Goal: Communication & Community: Answer question/provide support

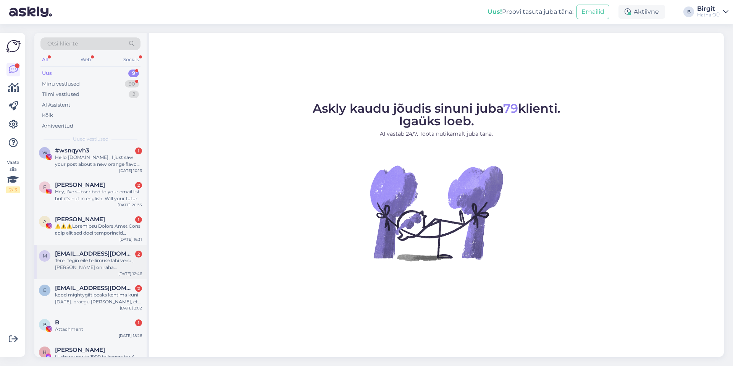
scroll to position [95, 0]
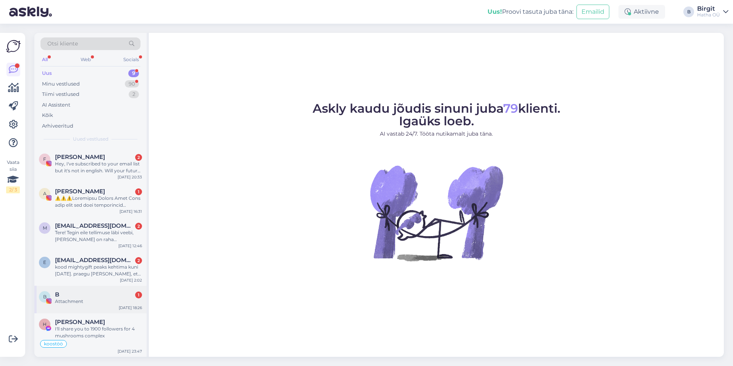
click at [83, 300] on div "Attachment" at bounding box center [98, 301] width 87 height 7
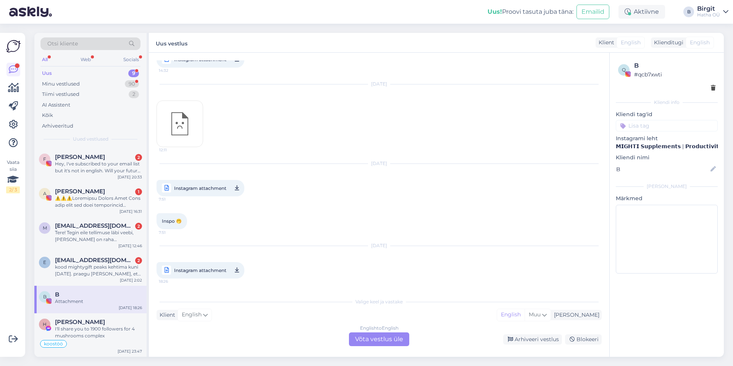
scroll to position [129, 0]
click at [543, 340] on div "Arhiveeri vestlus" at bounding box center [532, 339] width 59 height 10
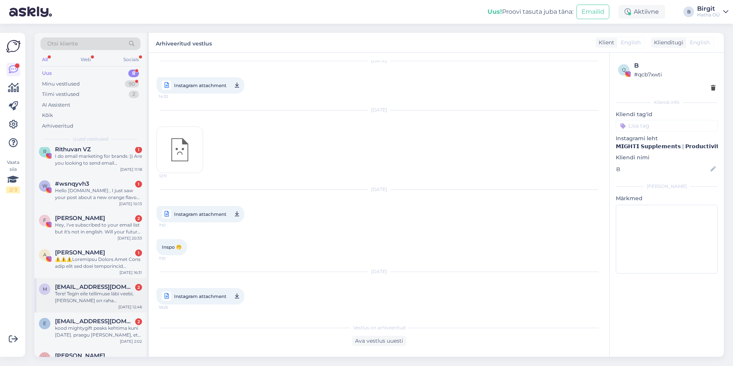
scroll to position [68, 0]
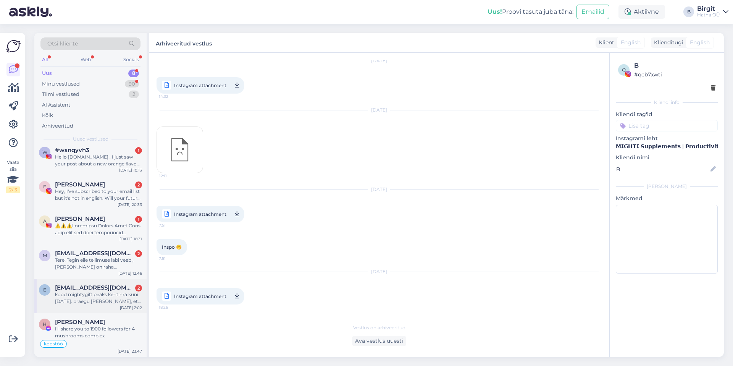
click at [84, 297] on div "kood mightygift peaks kehtima kuni [DATE]. praegu [PERSON_NAME], et expired, ag…" at bounding box center [98, 298] width 87 height 14
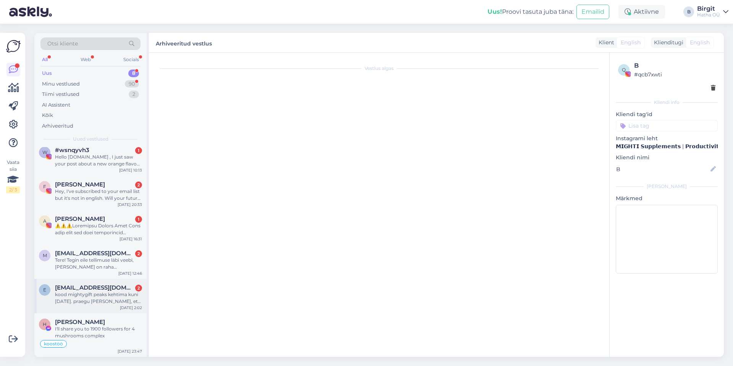
scroll to position [0, 0]
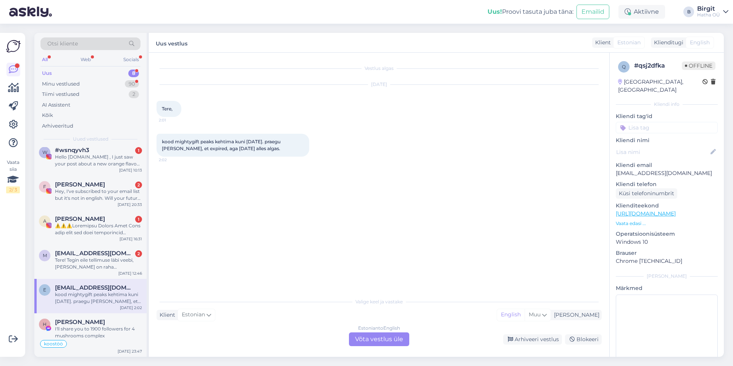
click at [163, 119] on span "2:01" at bounding box center [173, 120] width 29 height 6
click at [659, 122] on input at bounding box center [667, 127] width 102 height 11
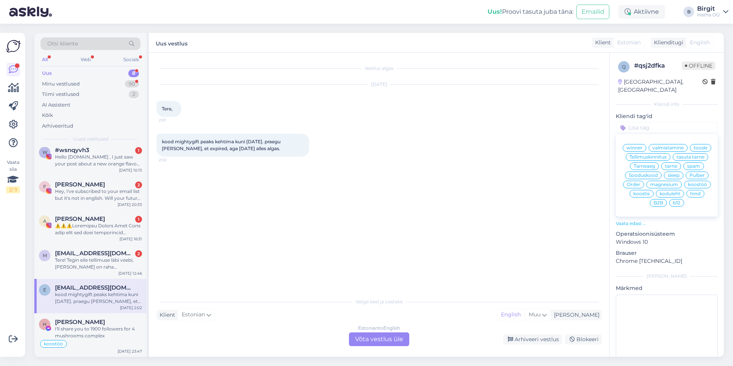
click at [658, 173] on span "Sooduskood" at bounding box center [643, 175] width 29 height 5
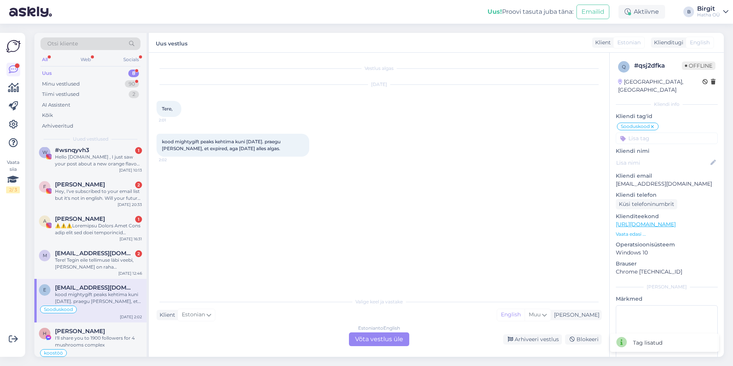
click at [658, 133] on input at bounding box center [667, 138] width 102 height 11
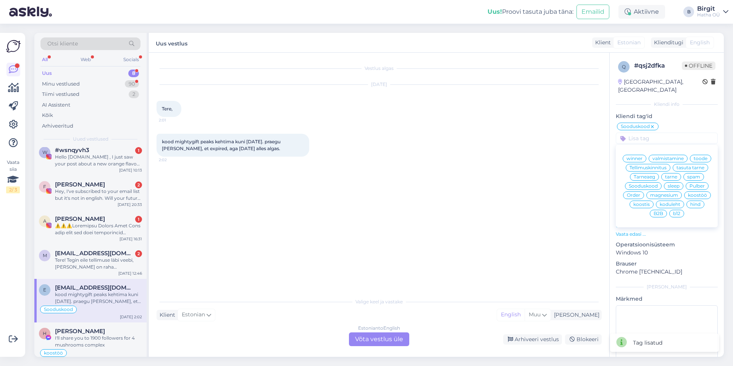
click at [310, 220] on div "Vestlus algas [DATE] Tere, 2:01 kood mightygift peaks kehtima kuni [DATE]. prae…" at bounding box center [383, 173] width 452 height 226
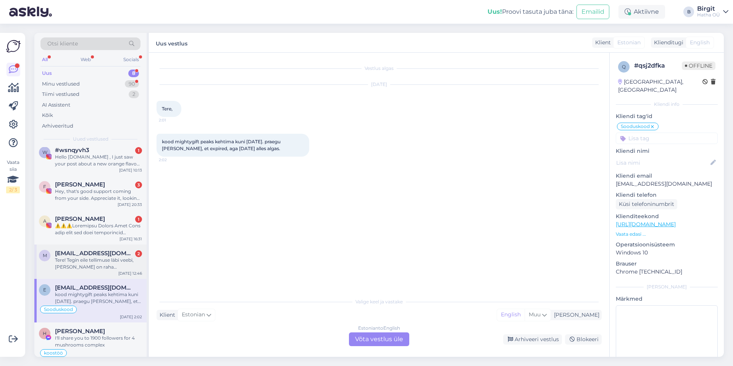
click at [96, 255] on span "[EMAIL_ADDRESS][DOMAIN_NAME]" at bounding box center [94, 253] width 79 height 7
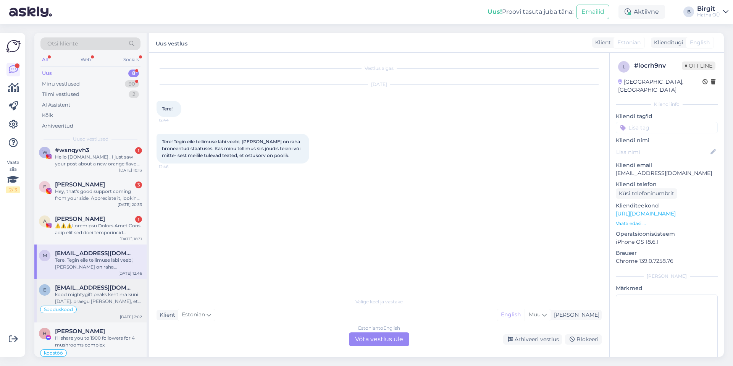
click at [86, 293] on div "kood mightygift peaks kehtima kuni [DATE]. praegu [PERSON_NAME], et expired, ag…" at bounding box center [98, 298] width 87 height 14
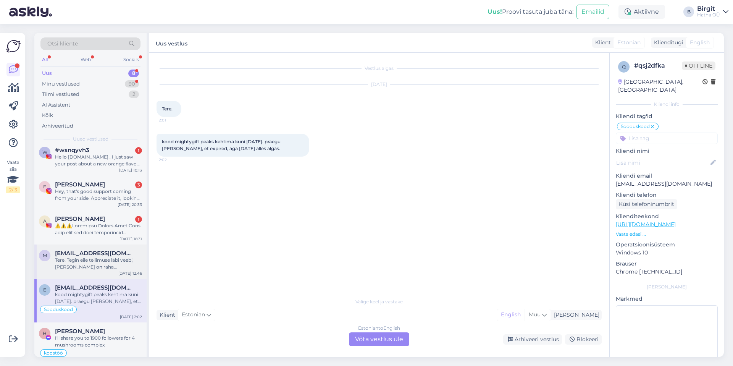
click at [85, 250] on span "[EMAIL_ADDRESS][DOMAIN_NAME]" at bounding box center [94, 253] width 79 height 7
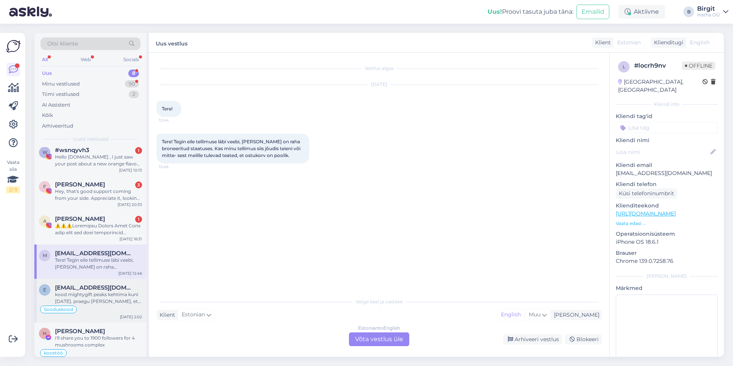
click at [91, 292] on div "kood mightygift peaks kehtima kuni [DATE]. praegu [PERSON_NAME], et expired, ag…" at bounding box center [98, 298] width 87 height 14
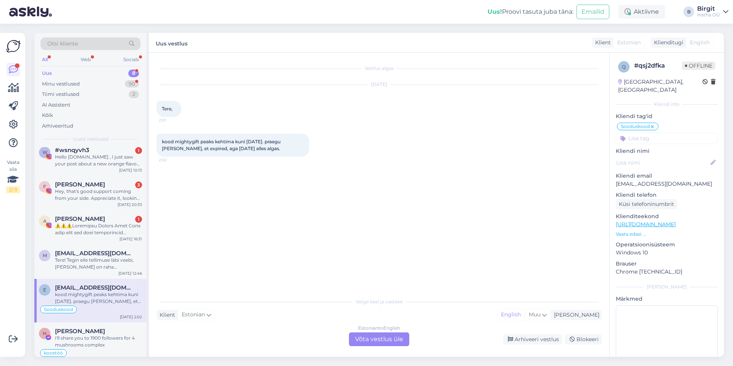
click at [394, 339] on div "Estonian to English Võta vestlus üle" at bounding box center [379, 339] width 60 height 14
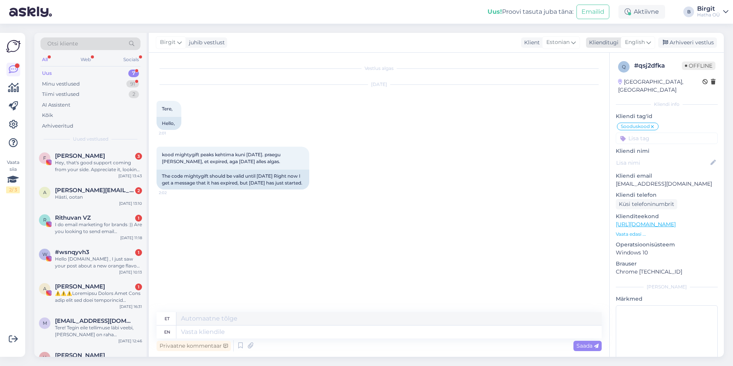
click at [642, 42] on span "English" at bounding box center [635, 42] width 20 height 8
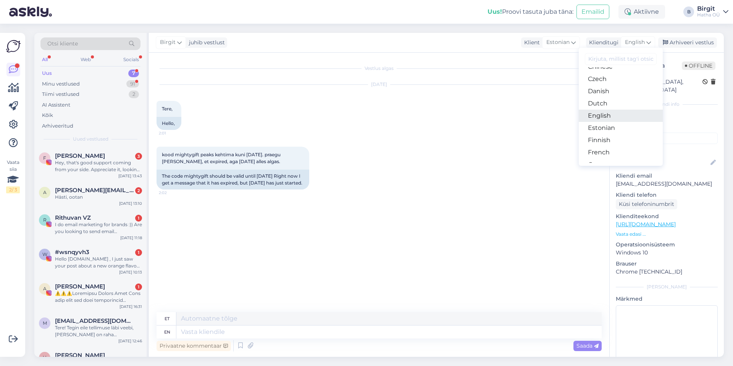
scroll to position [47, 0]
click at [618, 128] on link "Estonian" at bounding box center [621, 127] width 84 height 12
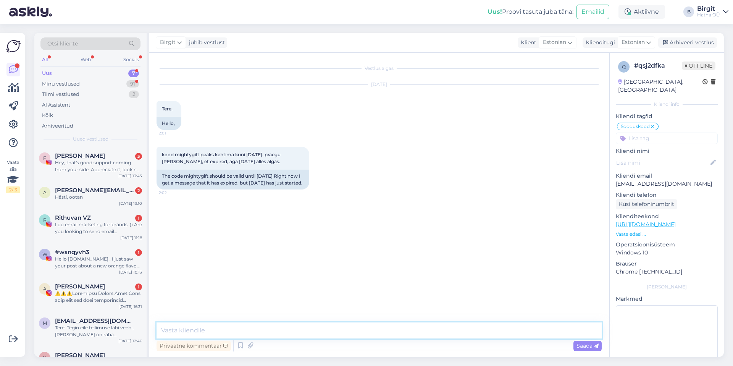
click at [282, 330] on textarea at bounding box center [379, 330] width 445 height 16
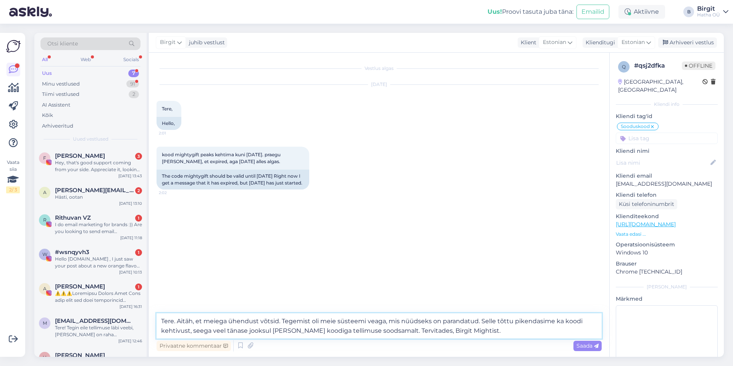
type textarea "Tere. Aitäh, et meiega ühendust võtsid. Tegemist oli meie süsteemi veaga, mis n…"
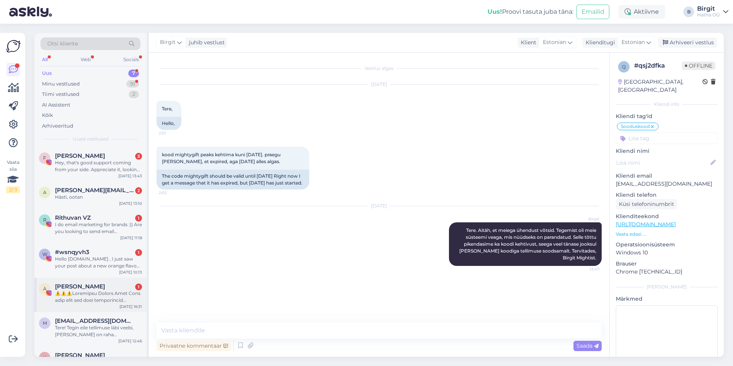
click at [76, 295] on div at bounding box center [98, 297] width 87 height 14
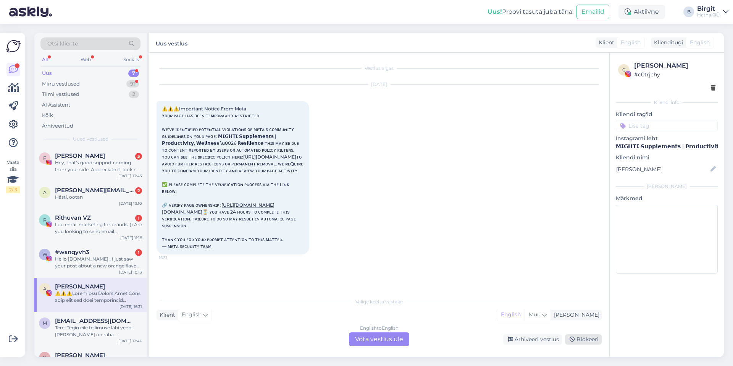
click at [587, 338] on div "Blokeeri" at bounding box center [583, 339] width 37 height 10
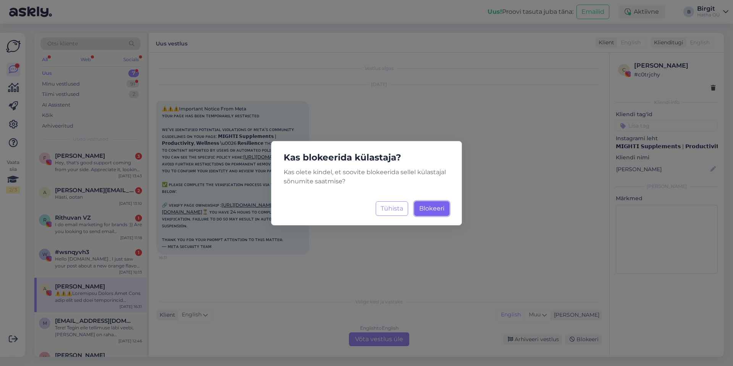
click at [431, 201] on button "Blokeeri Laadimine..." at bounding box center [431, 208] width 35 height 15
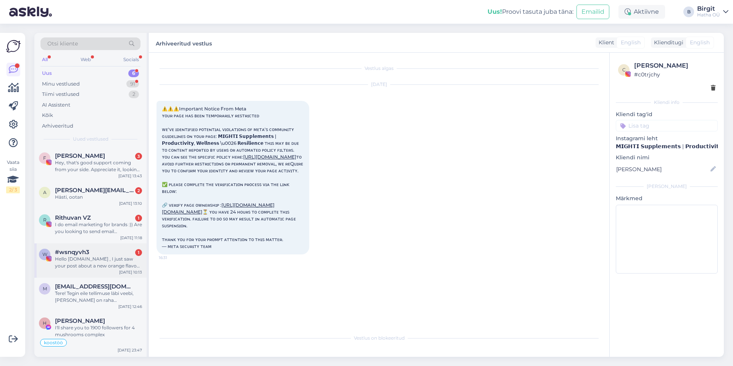
click at [79, 260] on div "Hello [DOMAIN_NAME] , I just saw your post about a new orange flavour for your …" at bounding box center [98, 263] width 87 height 14
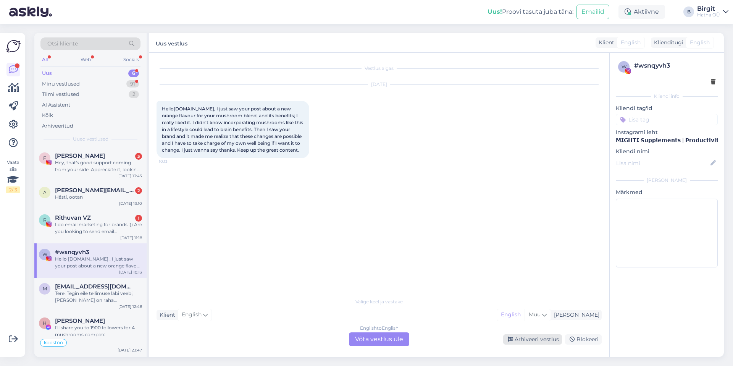
click at [526, 338] on div "Arhiveeri vestlus" at bounding box center [532, 339] width 59 height 10
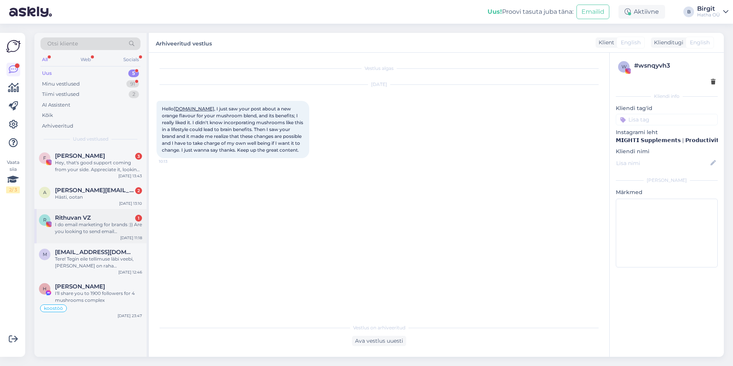
click at [99, 218] on div "Rithuvan VZ 1" at bounding box center [98, 217] width 87 height 7
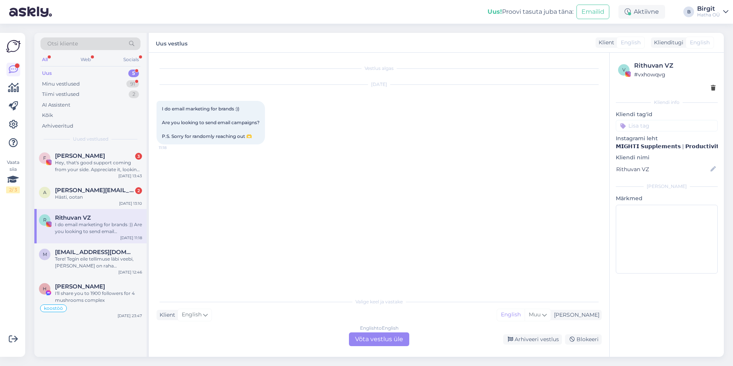
click at [661, 126] on input at bounding box center [667, 125] width 102 height 11
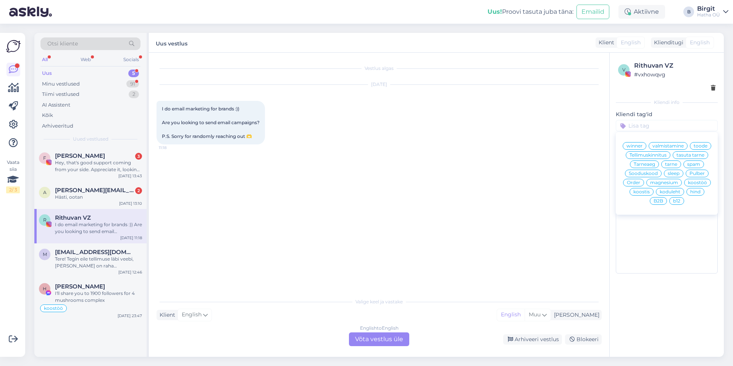
click at [692, 183] on span "koostöö" at bounding box center [697, 182] width 19 height 5
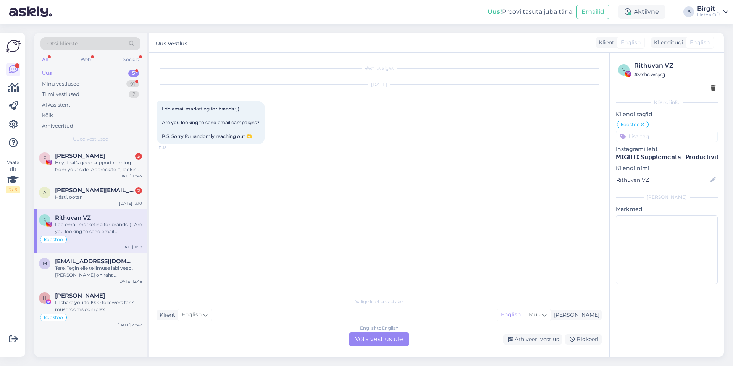
click at [394, 339] on div "English to English Võta vestlus üle" at bounding box center [379, 339] width 60 height 14
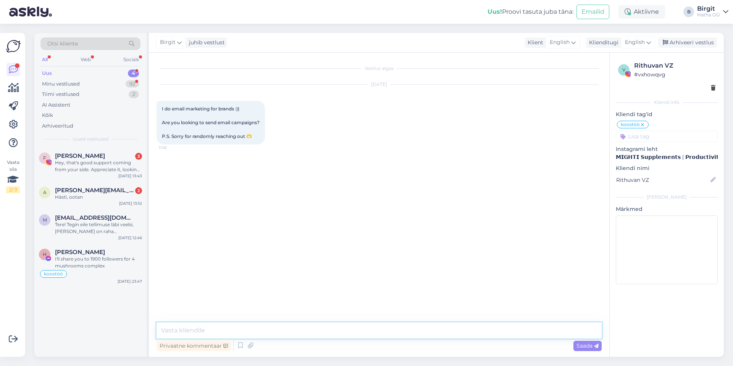
click at [256, 334] on textarea at bounding box center [379, 330] width 445 height 16
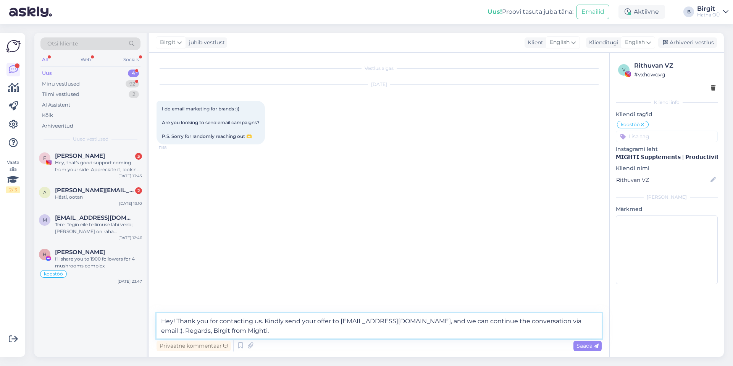
type textarea "Hey! Thank you for contacting us. Kindly send your offer to [EMAIL_ADDRESS][DOM…"
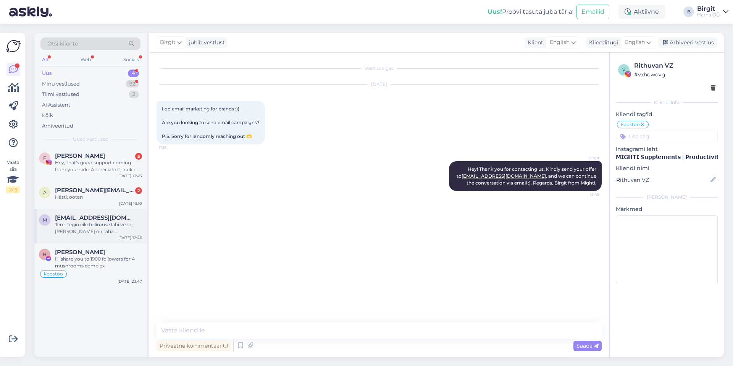
click at [100, 217] on span "[EMAIL_ADDRESS][DOMAIN_NAME]" at bounding box center [94, 217] width 79 height 7
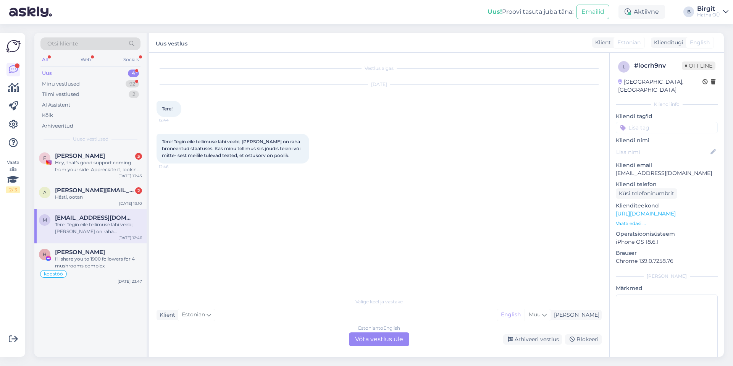
click at [660, 122] on input at bounding box center [667, 127] width 102 height 11
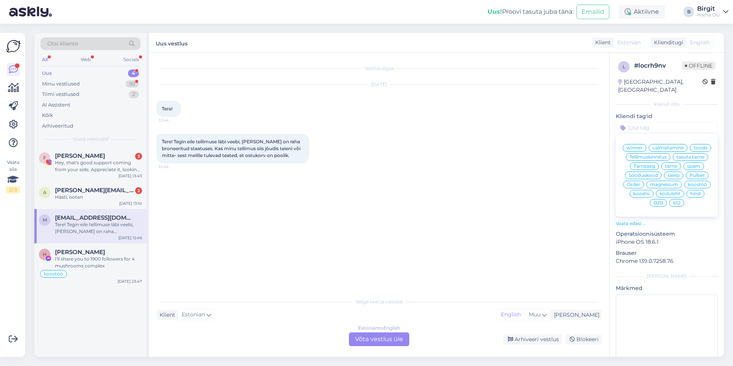
click at [681, 123] on input at bounding box center [667, 127] width 102 height 11
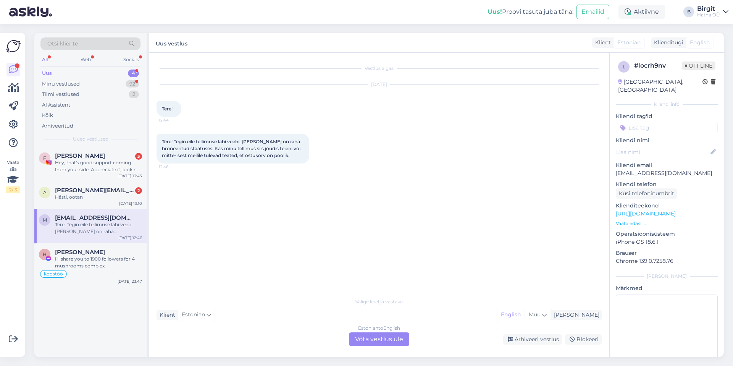
click at [482, 161] on div "Tere! Tegin eile tellimuse läbi veebi, [PERSON_NAME] on raha broneeritud staatu…" at bounding box center [379, 148] width 445 height 47
drag, startPoint x: 678, startPoint y: 165, endPoint x: 616, endPoint y: 166, distance: 61.9
click at [616, 169] on p "[EMAIL_ADDRESS][DOMAIN_NAME]" at bounding box center [667, 173] width 102 height 8
copy p "[EMAIL_ADDRESS][DOMAIN_NAME]"
click at [648, 122] on input at bounding box center [667, 127] width 102 height 11
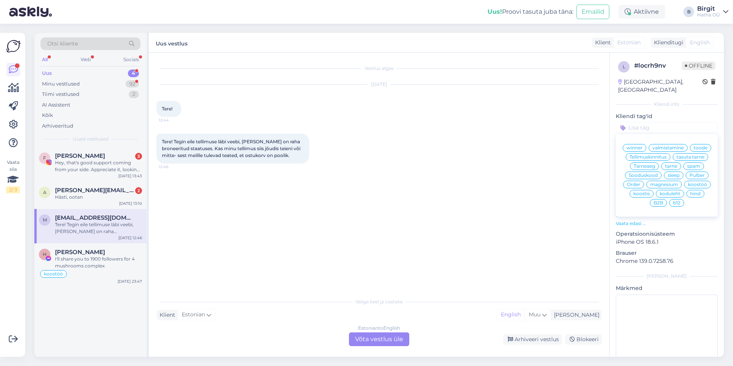
click at [667, 155] on span "Tellimuskinnitus" at bounding box center [648, 157] width 37 height 5
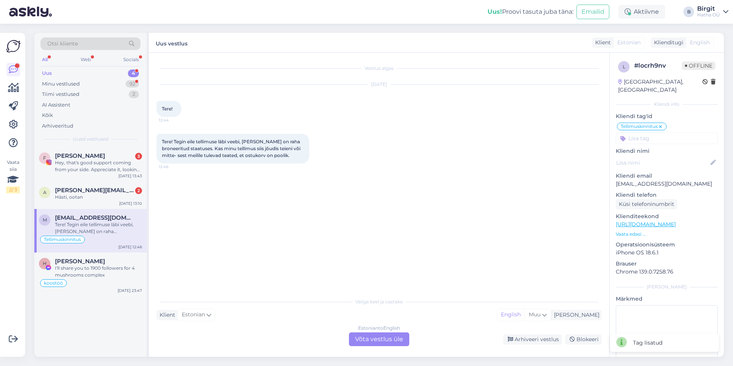
click at [375, 340] on div "Estonian to English Võta vestlus üle" at bounding box center [379, 339] width 60 height 14
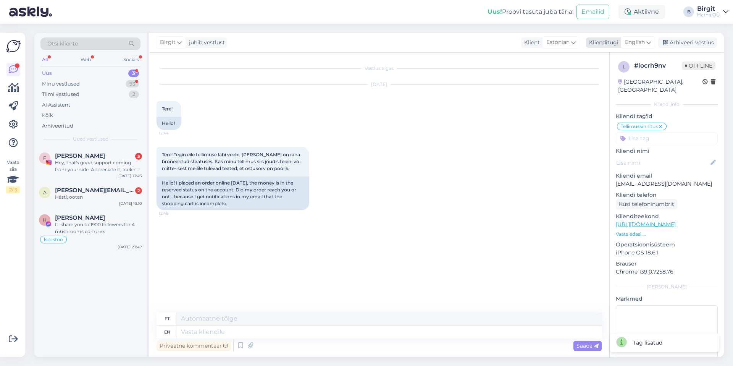
click at [641, 40] on span "English" at bounding box center [635, 42] width 20 height 8
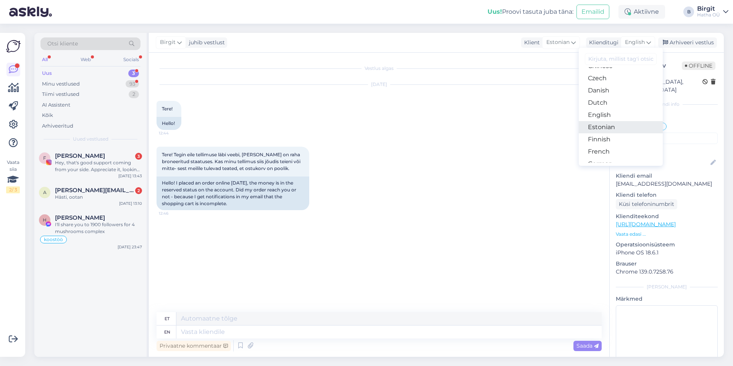
click at [621, 125] on link "Estonian" at bounding box center [621, 127] width 84 height 12
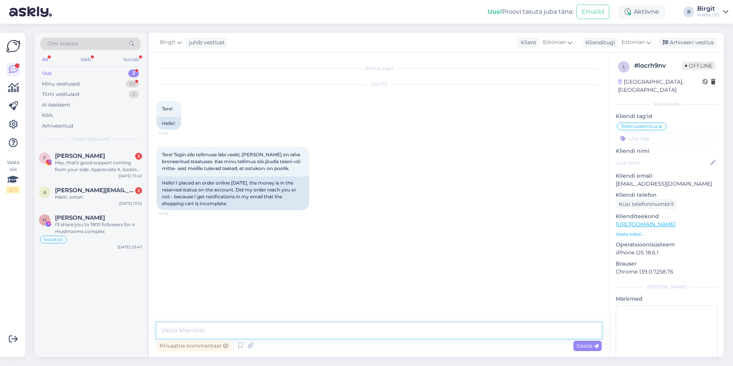
click at [249, 333] on textarea at bounding box center [379, 330] width 445 height 16
paste textarea "#11019"
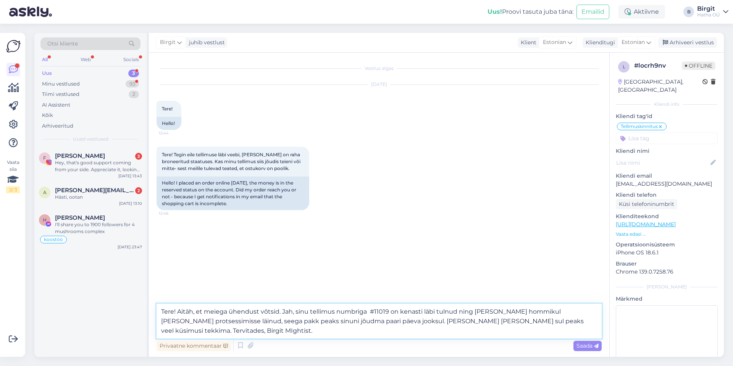
click at [573, 320] on textarea "Tere! Aitäh, et meiega ühendust võtsid. Jah, sinu tellimus numbriga #11019 on k…" at bounding box center [379, 321] width 445 height 35
click at [346, 321] on textarea "Tere! Aitäh, et meiega ühendust võtsid. Jah, sinu tellimus numbriga #11019 on k…" at bounding box center [379, 321] width 445 height 35
click at [489, 330] on textarea "Tere! Aitäh, et meiega ühendust võtsid. Jah, sinu tellimus numbriga #11019 on k…" at bounding box center [379, 321] width 445 height 35
type textarea "Tere! Aitäh, et meiega ühendust võtsid. Jah, sinu tellimus numbriga #11019 on k…"
click at [589, 348] on span "Saada" at bounding box center [588, 345] width 22 height 7
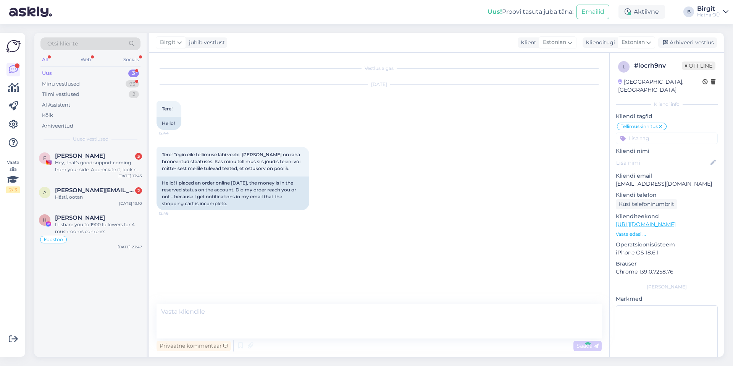
scroll to position [0, 0]
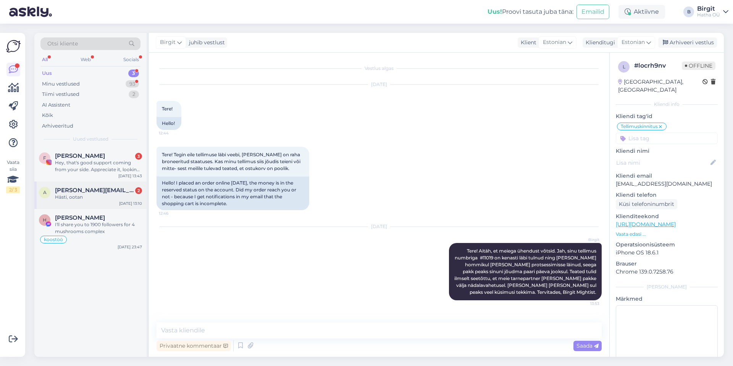
click at [95, 192] on span "[PERSON_NAME][EMAIL_ADDRESS][DOMAIN_NAME]" at bounding box center [94, 190] width 79 height 7
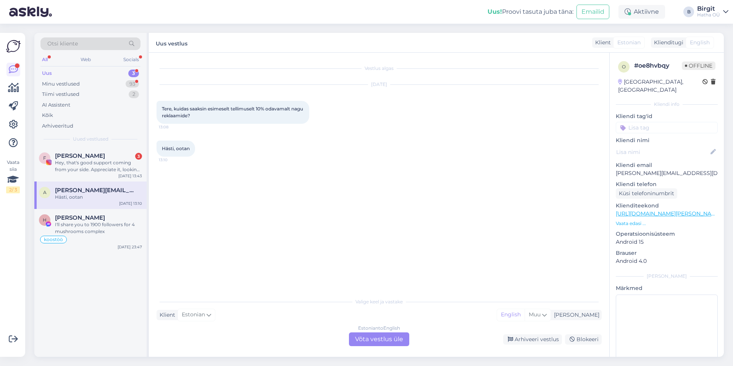
click at [646, 122] on input at bounding box center [667, 127] width 102 height 11
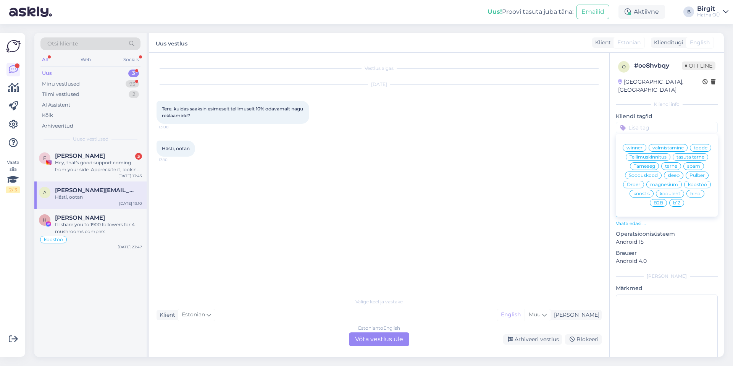
click at [658, 173] on span "Sooduskood" at bounding box center [643, 175] width 29 height 5
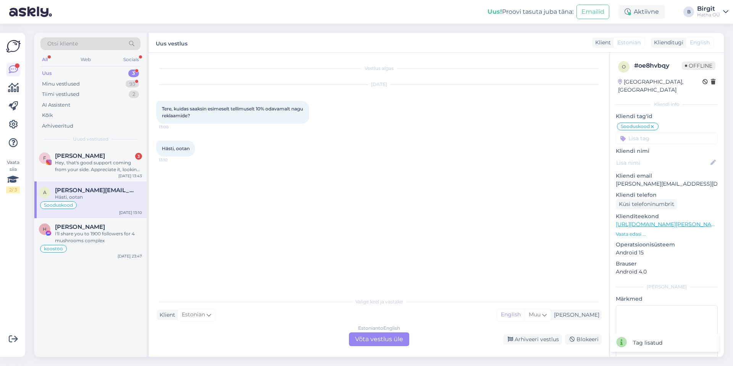
click at [655, 133] on input at bounding box center [667, 138] width 102 height 11
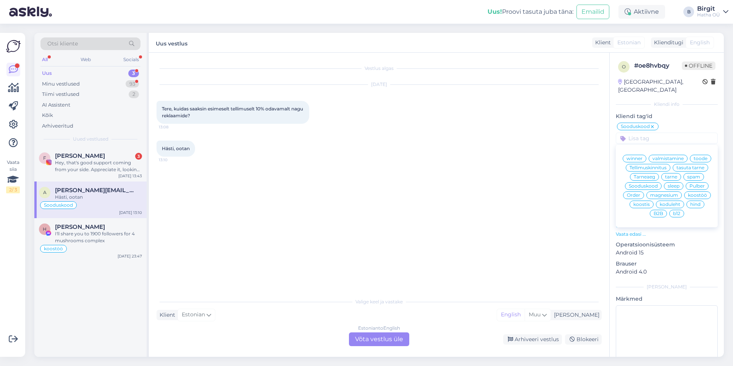
click at [379, 262] on div "Vestlus algas [DATE] Tere, kuidas saaksin esimeselt tellimuselt 10% odavamalt n…" at bounding box center [383, 173] width 452 height 226
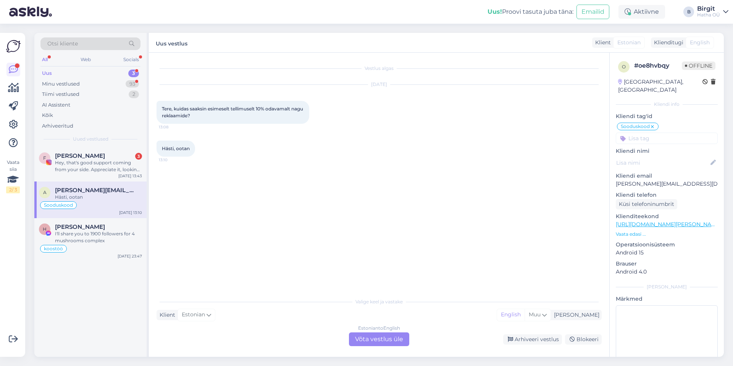
click at [380, 337] on div "Estonian to English Võta vestlus üle" at bounding box center [379, 339] width 60 height 14
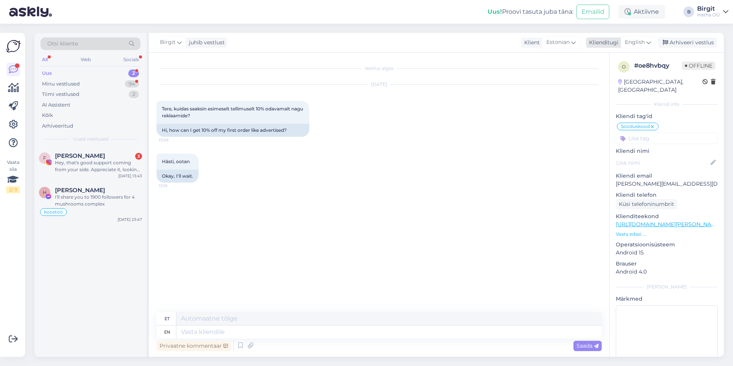
click at [629, 44] on span "English" at bounding box center [635, 42] width 20 height 8
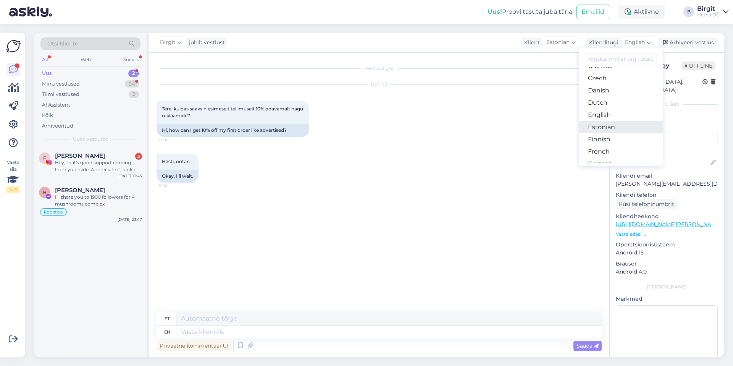
click at [612, 128] on link "Estonian" at bounding box center [621, 127] width 84 height 12
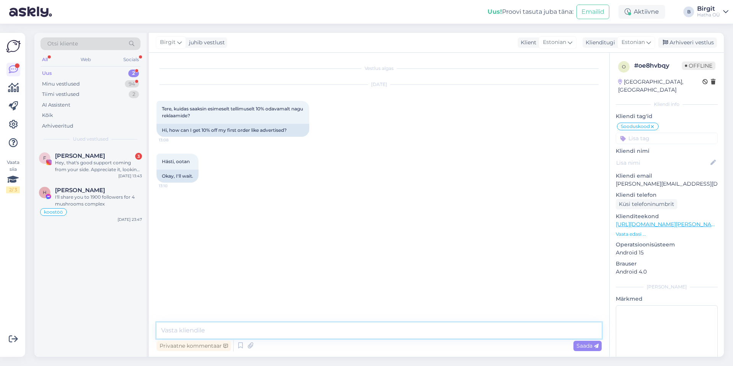
click at [238, 331] on textarea at bounding box center [379, 330] width 445 height 16
paste textarea "Liitu Mighti kogukonnaga ainulaadsete pakkumiste ja põneva sisu saamiseks."
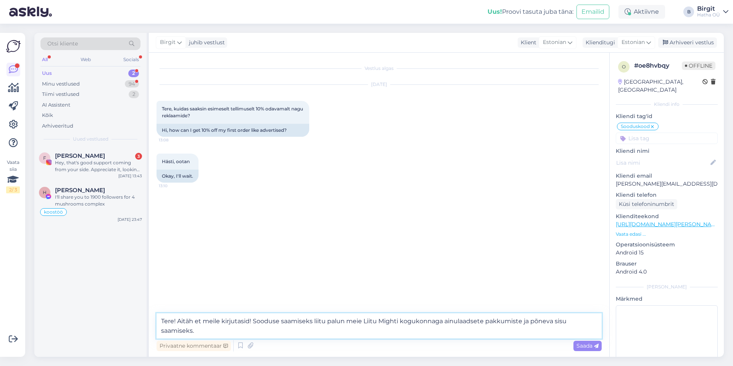
click at [375, 321] on textarea "Tere! Aitäh et meile kirjutasid! Sooduse saamiseks liitu palun meie Liitu Might…" at bounding box center [379, 325] width 445 height 25
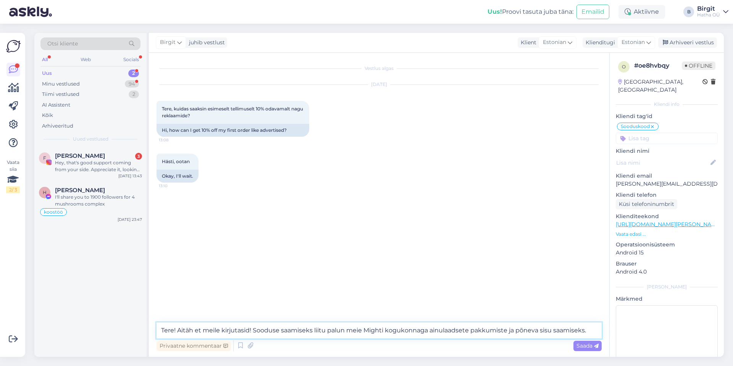
drag, startPoint x: 589, startPoint y: 332, endPoint x: 429, endPoint y: 330, distance: 159.7
click at [429, 330] on textarea "Tere! Aitäh et meile kirjutasid! Sooduse saamiseks liitu palun meie Mighti kogu…" at bounding box center [379, 330] width 445 height 16
click at [479, 325] on textarea "Tere! Aitäh et meile kirjutasid! Sooduse saamiseks liitu palun meie Mighti uudi…" at bounding box center [379, 330] width 445 height 16
click at [477, 334] on textarea "Tere! Aitäh et meile kirjutasid! Sooduse saamiseks liitu palun meie Mighti uudi…" at bounding box center [379, 330] width 445 height 16
paste textarea "[URL][DOMAIN_NAME]"
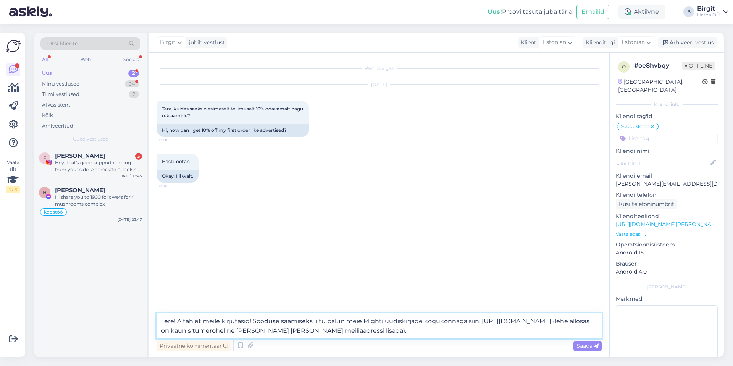
drag, startPoint x: 484, startPoint y: 318, endPoint x: 545, endPoint y: 323, distance: 62.0
click at [545, 323] on textarea "Tere! Aitäh et meile kirjutasid! Sooduse saamiseks liitu palun meie Mighti uudi…" at bounding box center [379, 325] width 445 height 25
drag, startPoint x: 468, startPoint y: 321, endPoint x: 477, endPoint y: 322, distance: 9.6
click at [477, 322] on textarea "Tere! Aitäh et meile kirjutasid! Sooduse saamiseks liitu palun meie Mighti uudi…" at bounding box center [379, 325] width 445 height 25
drag, startPoint x: 468, startPoint y: 320, endPoint x: 480, endPoint y: 322, distance: 12.1
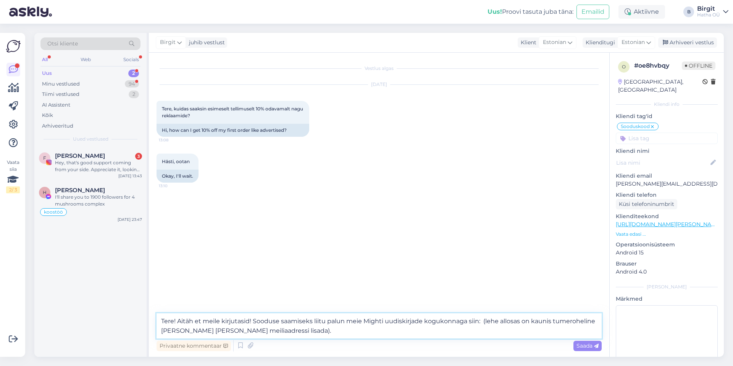
click at [480, 322] on textarea "Tere! Aitäh et meile kirjutasid! Sooduse saamiseks liitu palun meie Mighti uudi…" at bounding box center [379, 325] width 445 height 25
click at [251, 345] on icon at bounding box center [250, 345] width 11 height 11
click at [480, 318] on textarea "Tere! Aitäh et meile kirjutasid! Sooduse saamiseks liitu palun meie Mighti uudi…" at bounding box center [379, 325] width 445 height 25
paste textarea "[URL][DOMAIN_NAME]"
click at [548, 321] on textarea "Tere! Aitäh et meile kirjutasid! Sooduse saamiseks liitu palun meie Mighti uudi…" at bounding box center [379, 325] width 445 height 25
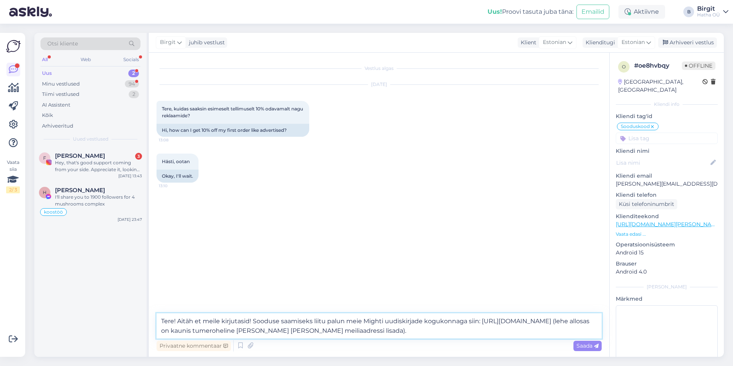
click at [366, 332] on textarea "Tere! Aitäh et meile kirjutasid! Sooduse saamiseks liitu palun meie Mighti uudi…" at bounding box center [379, 325] width 445 height 25
click at [645, 13] on div "Aktiivne" at bounding box center [642, 12] width 47 height 14
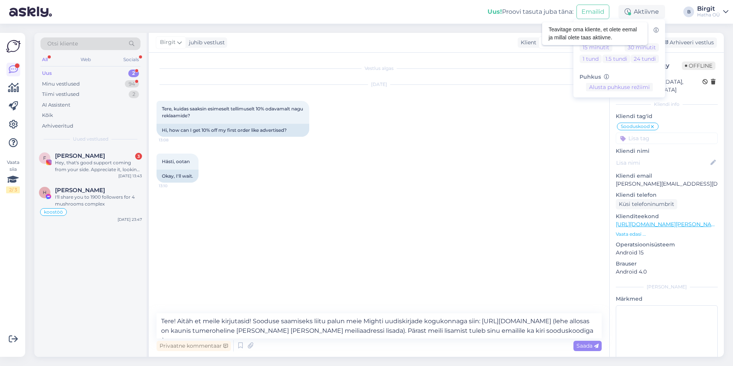
click at [657, 29] on icon at bounding box center [656, 30] width 5 height 5
click at [639, 87] on button "Alusta puhkuse režiimi" at bounding box center [619, 87] width 67 height 8
click at [479, 14] on div "Uus! Proovi tasuta [PERSON_NAME]: Emailid Eemal Võta paus, Askly hoiab kliente …" at bounding box center [366, 12] width 733 height 24
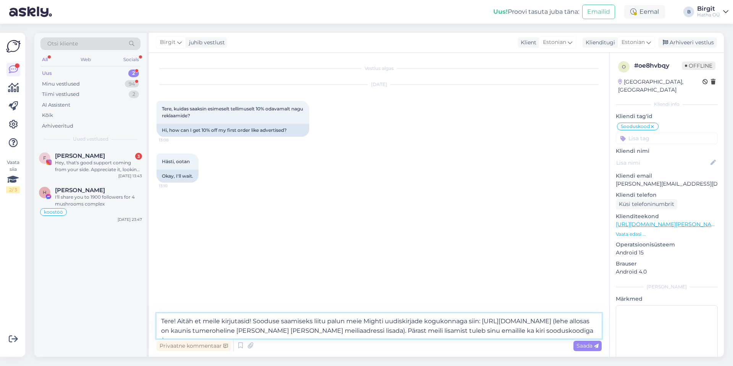
click at [564, 332] on textarea "Tere! Aitäh et meile kirjutasid! Sooduse saamiseks liitu palun meie Mighti uudi…" at bounding box center [379, 325] width 445 height 25
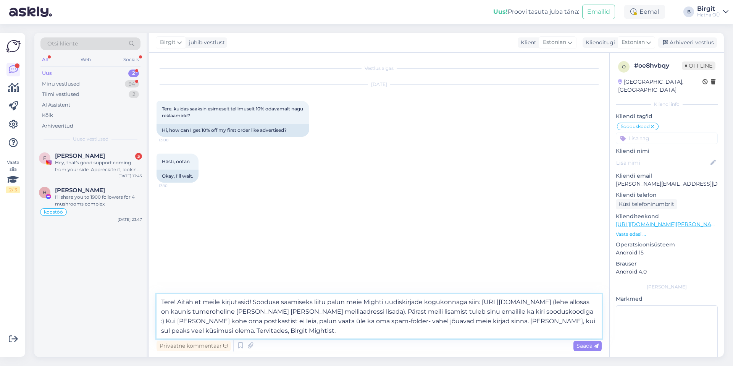
type textarea "Tere! Aitäh et meile kirjutasid! Sooduse saamiseks liitu palun meie Mighti uudi…"
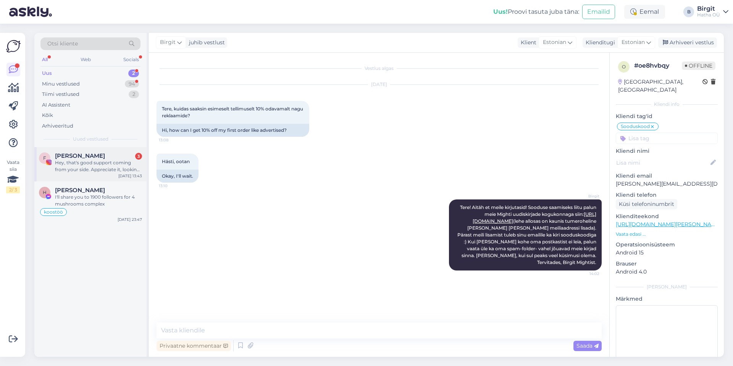
click at [97, 164] on div "Hey, that's good support coming from your side. Appreciate it, looking forward …" at bounding box center [98, 166] width 87 height 14
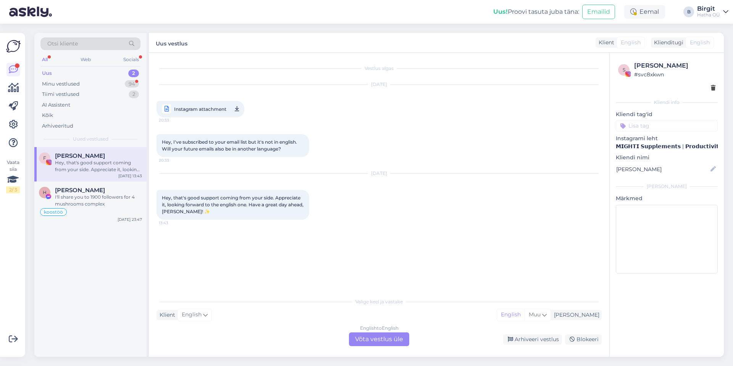
click at [398, 339] on div "English to English Võta vestlus üle" at bounding box center [379, 339] width 60 height 14
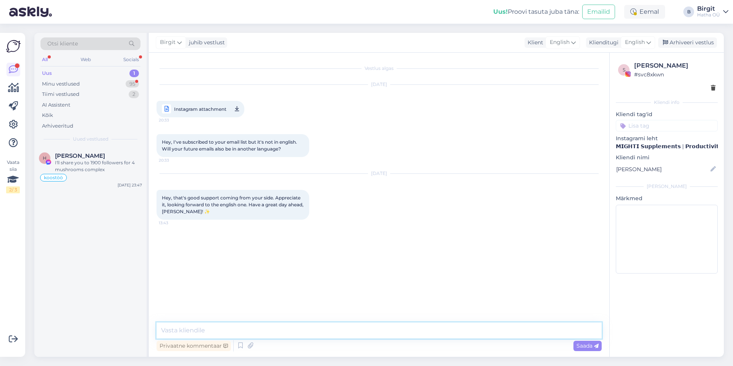
click at [308, 331] on textarea at bounding box center [379, 330] width 445 height 16
click at [647, 125] on input at bounding box center [667, 125] width 102 height 11
type input "email"
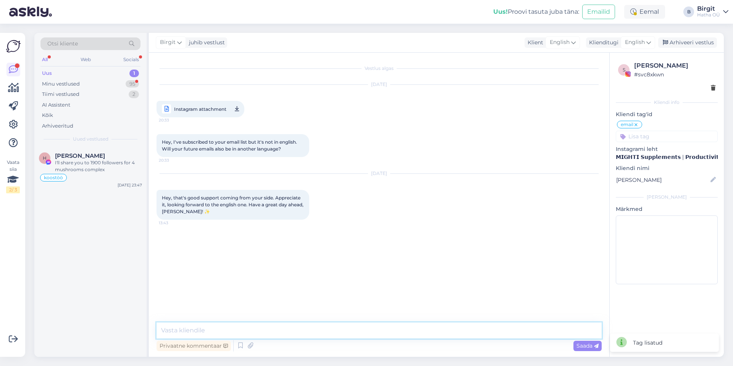
click at [205, 329] on textarea at bounding box center [379, 330] width 445 height 16
type textarea "Thank you"
drag, startPoint x: 207, startPoint y: 333, endPoint x: 125, endPoint y: 325, distance: 82.1
click at [125, 325] on div "Otsi kliente All Web Socials Uus 1 Minu vestlused 95 Tiimi vestlused 2 AI Assis…" at bounding box center [379, 195] width 690 height 324
click at [100, 87] on div "Minu vestlused 95" at bounding box center [90, 84] width 100 height 11
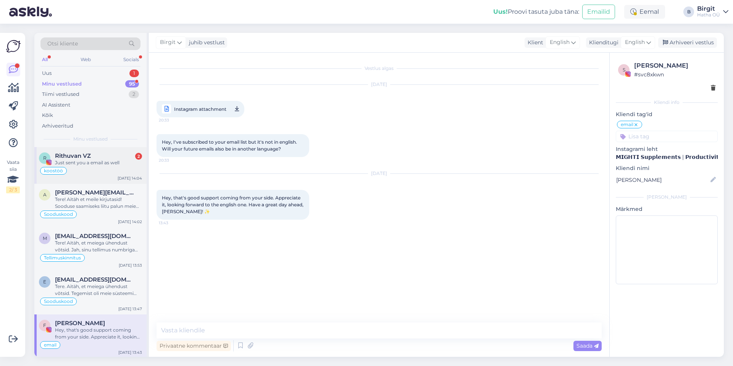
click at [98, 159] on div "Just sent you a email as well" at bounding box center [98, 162] width 87 height 7
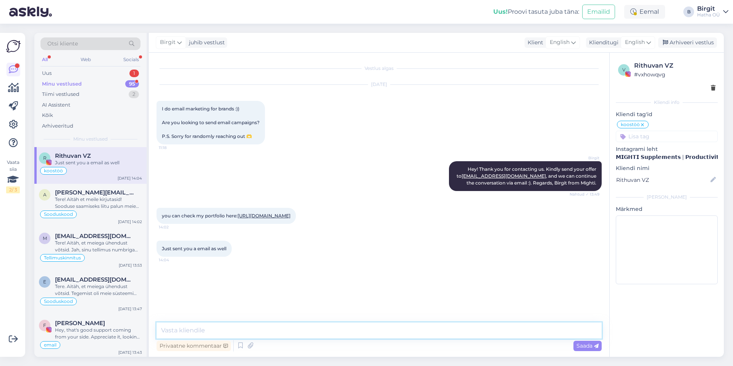
click at [228, 330] on textarea at bounding box center [379, 330] width 445 height 16
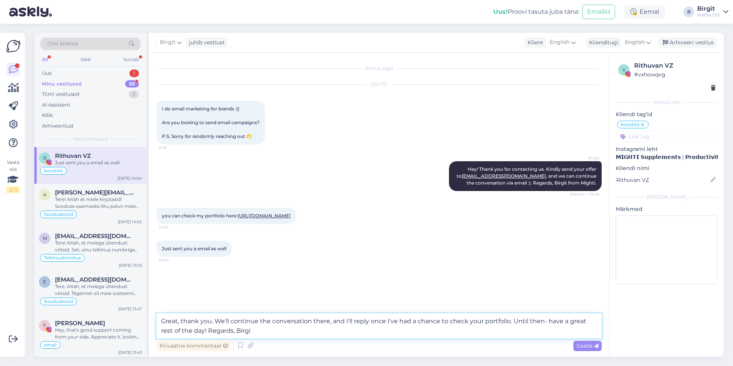
type textarea "Great, thank you. We'll continue the conversation there, and I'll reply once I'…"
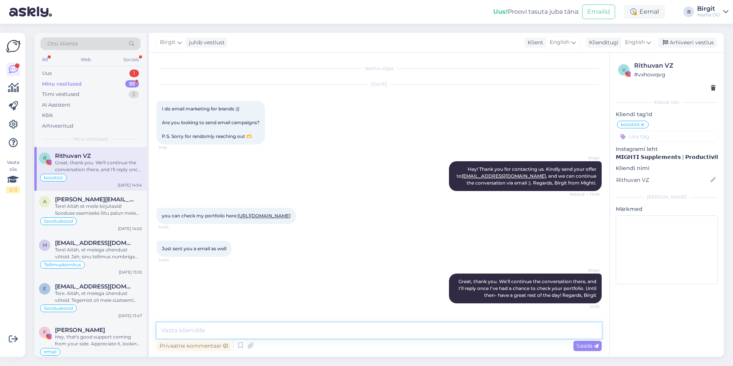
scroll to position [3, 0]
click at [72, 87] on div "Minu vestlused" at bounding box center [62, 84] width 40 height 8
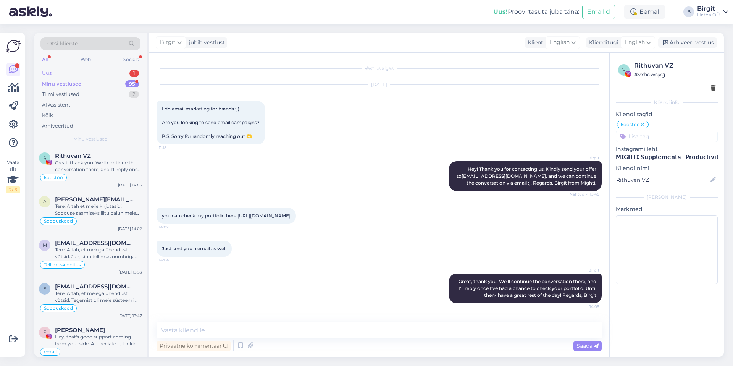
click at [95, 70] on div "Uus 1" at bounding box center [90, 73] width 100 height 11
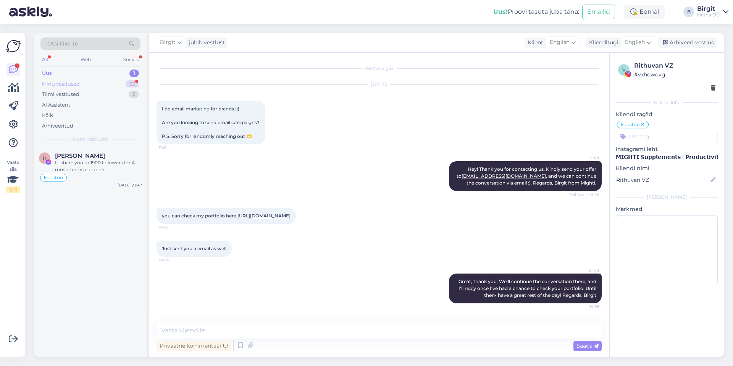
click at [71, 83] on div "Minu vestlused" at bounding box center [61, 84] width 38 height 8
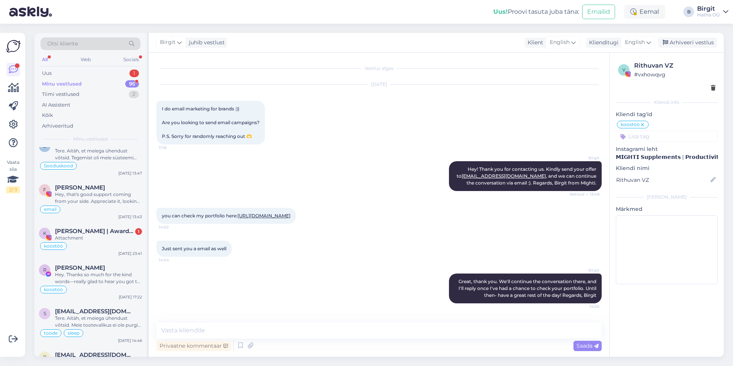
scroll to position [166, 0]
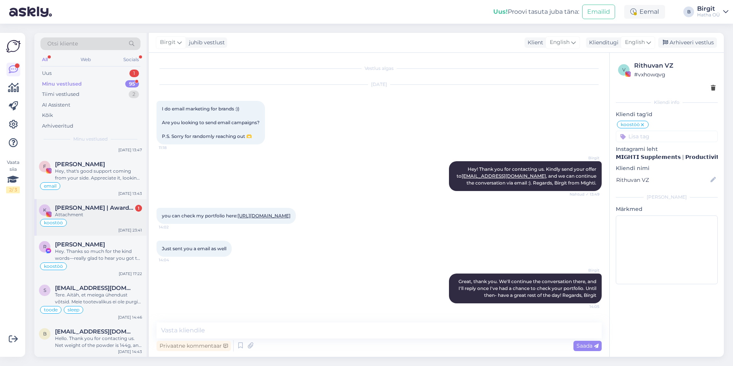
click at [96, 213] on div "Attachment" at bounding box center [98, 214] width 87 height 7
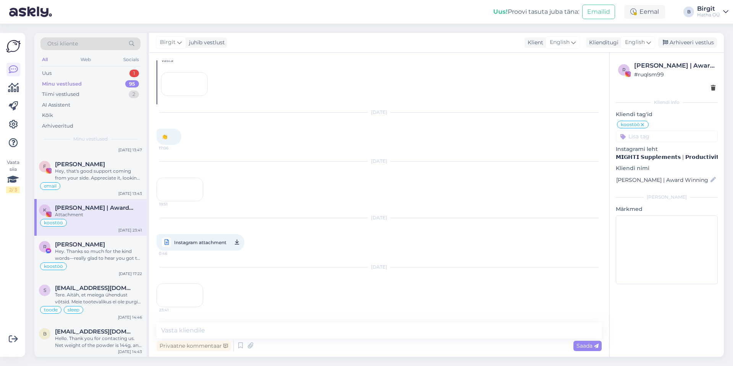
scroll to position [1138, 0]
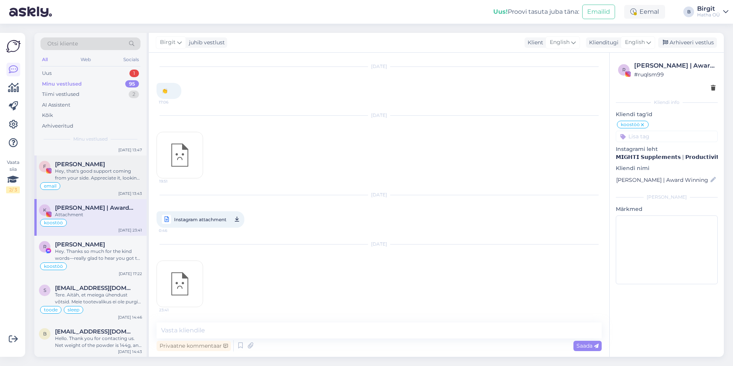
click at [88, 170] on div "Hey, that's good support coming from your side. Appreciate it, looking forward …" at bounding box center [98, 175] width 87 height 14
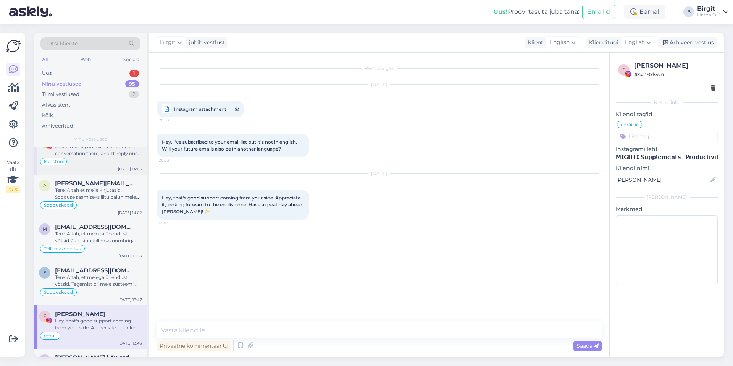
scroll to position [0, 0]
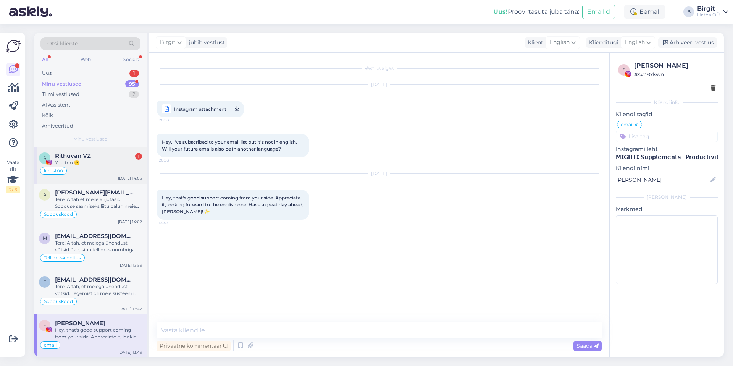
click at [99, 158] on div "Rithuvan VZ 1" at bounding box center [98, 155] width 87 height 7
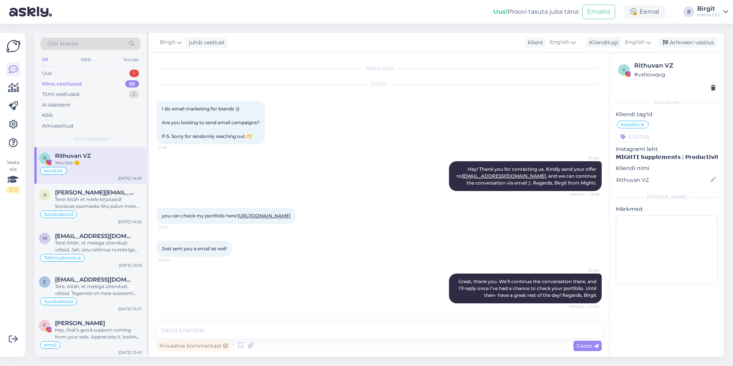
scroll to position [36, 0]
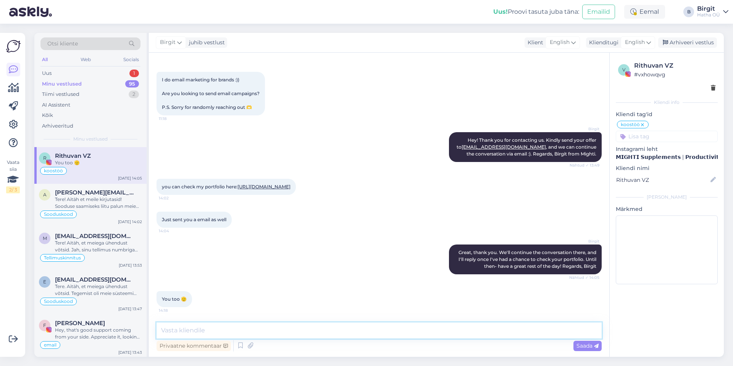
click at [281, 330] on textarea at bounding box center [379, 330] width 445 height 16
click at [93, 199] on div "Tere! Aitäh et meile kirjutasid! Sooduse saamiseks liitu palun meie Mighti uudi…" at bounding box center [98, 203] width 87 height 14
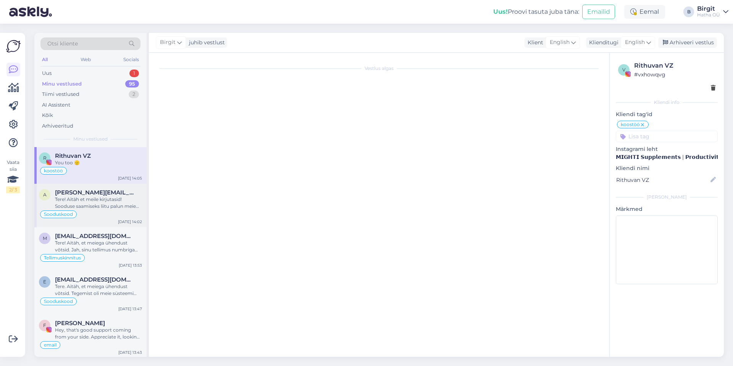
scroll to position [0, 0]
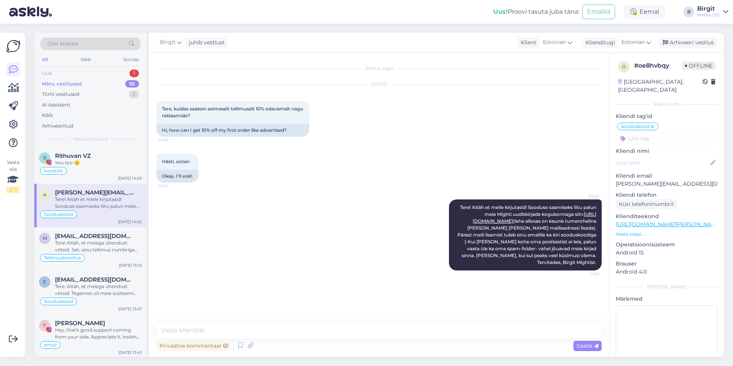
click at [71, 73] on div "Uus 1" at bounding box center [90, 73] width 100 height 11
